Goal: Connect with others: Establish contact or relationships with other users

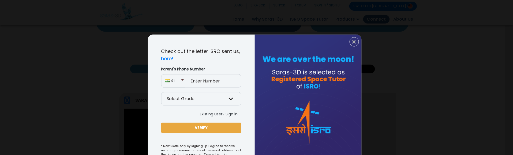
scroll to position [27, 0]
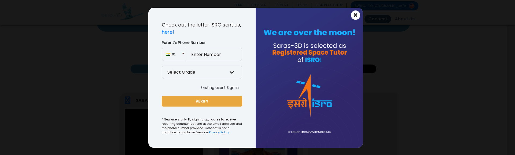
click at [353, 14] on span "×" at bounding box center [355, 15] width 5 height 7
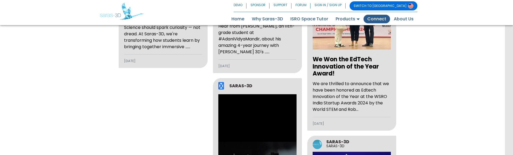
scroll to position [836, 0]
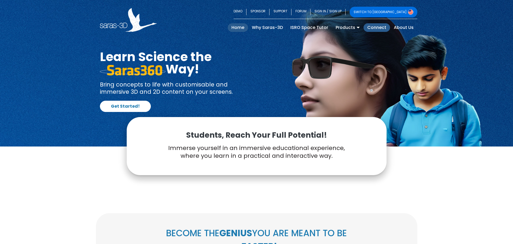
click at [372, 26] on link "Connect" at bounding box center [377, 27] width 27 height 9
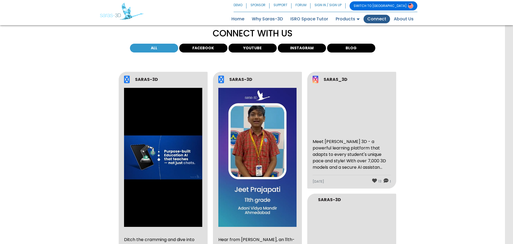
scroll to position [197, 0]
